Goal: Information Seeking & Learning: Find specific fact

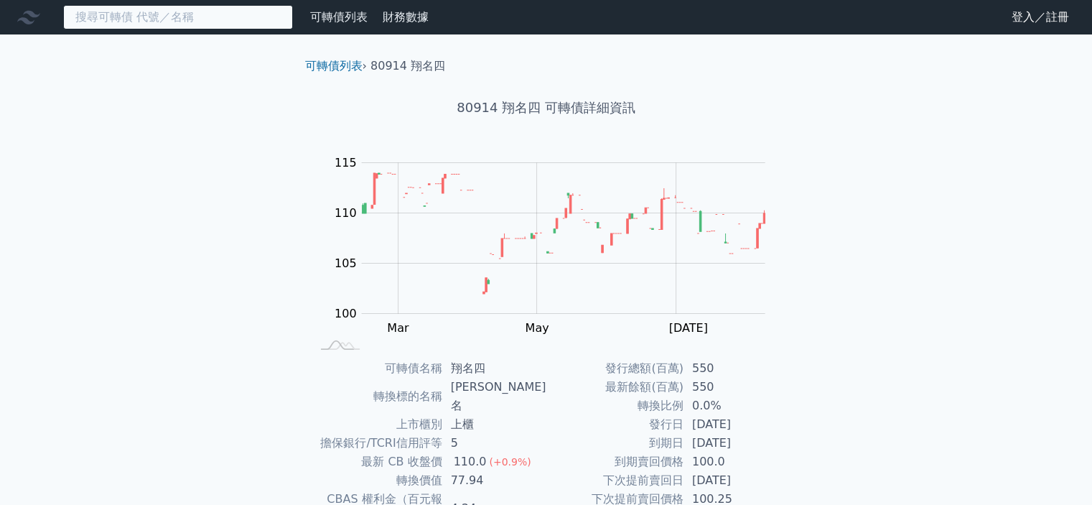
click at [74, 24] on input at bounding box center [178, 17] width 230 height 24
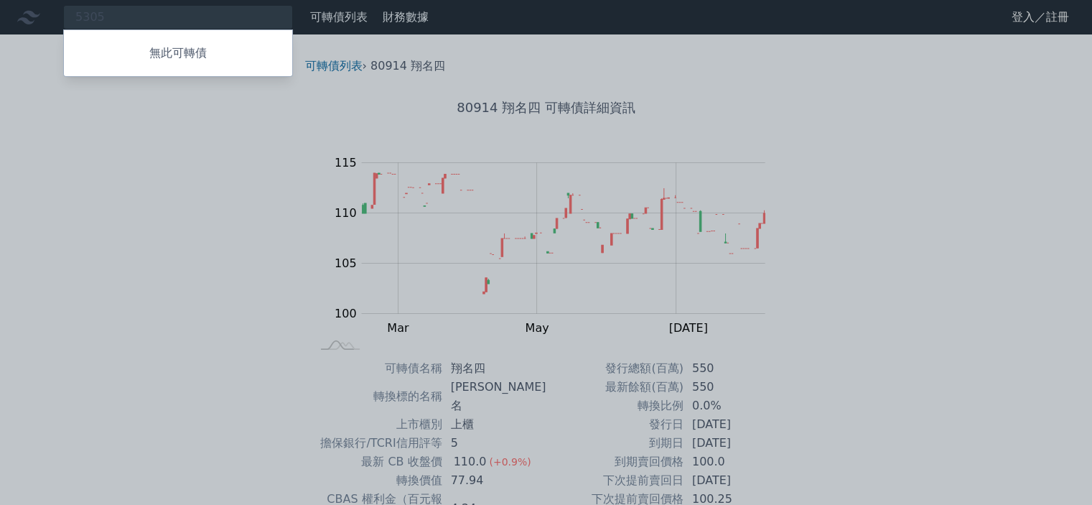
click at [135, 19] on div at bounding box center [546, 252] width 1092 height 505
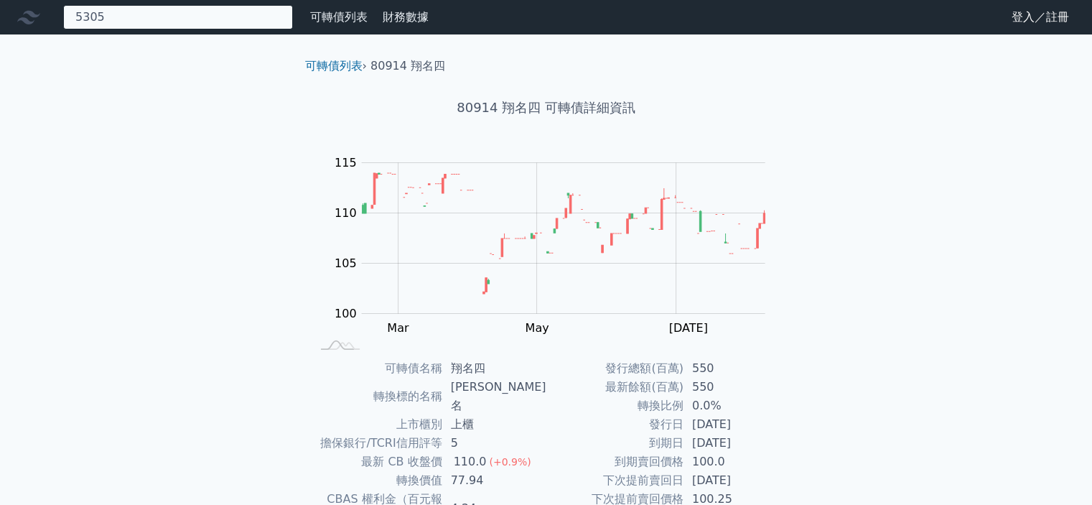
click at [107, 22] on div "5305 無此可轉債" at bounding box center [178, 17] width 230 height 24
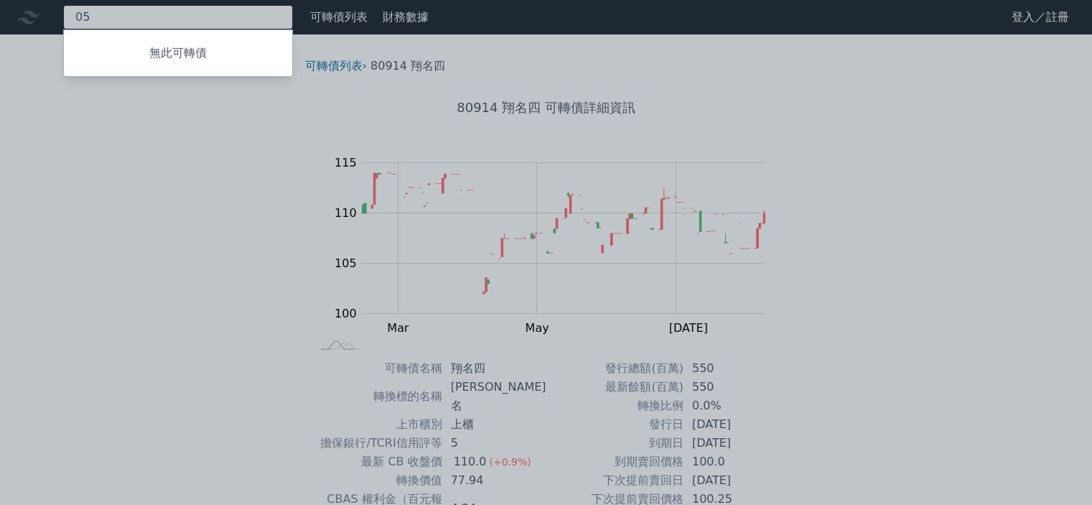
type input "5"
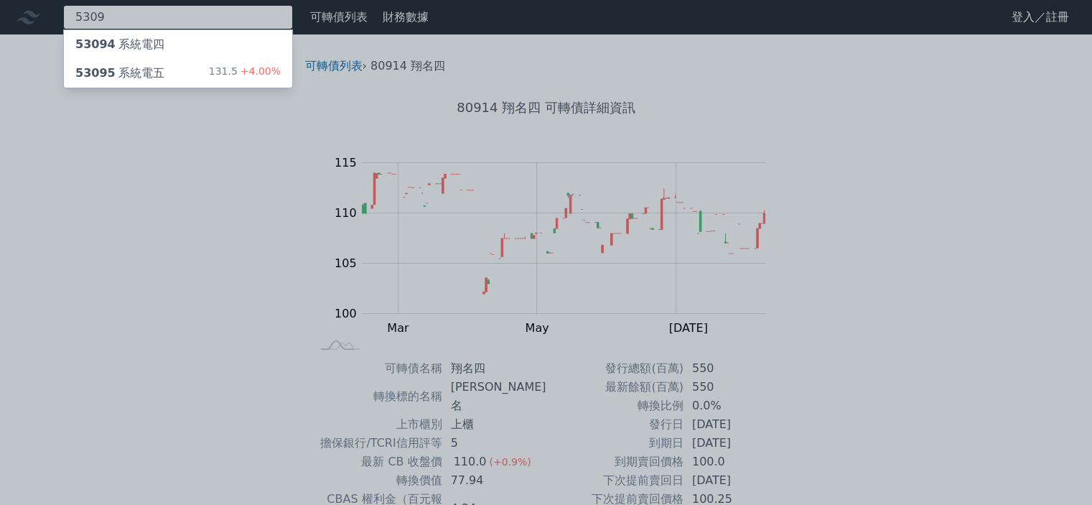
type input "5309"
click at [141, 75] on div "53095 系統電五" at bounding box center [119, 73] width 89 height 17
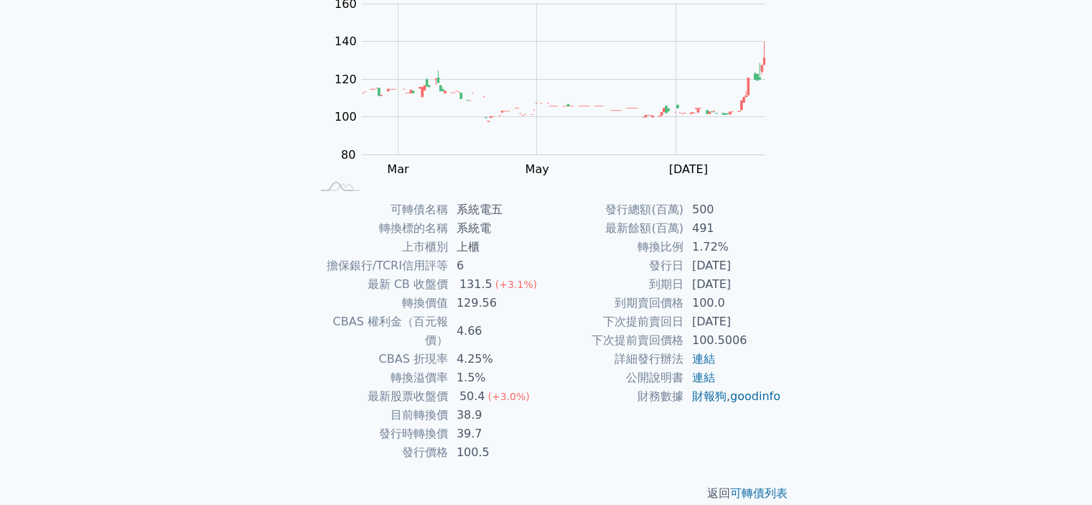
scroll to position [160, 0]
drag, startPoint x: 690, startPoint y: 235, endPoint x: 730, endPoint y: 262, distance: 49.2
click at [730, 262] on tbody "發行總額(百萬) 500 最新餘額(百萬) 491 轉換比例 1.72% 發行日 [DATE] 到期日 [DATE] 到期賣回價格 100.0 下次提前賣回日…" at bounding box center [665, 301] width 236 height 205
drag, startPoint x: 457, startPoint y: 414, endPoint x: 496, endPoint y: 416, distance: 39.6
click at [496, 423] on td "39.7" at bounding box center [497, 432] width 98 height 19
